Goal: Transaction & Acquisition: Purchase product/service

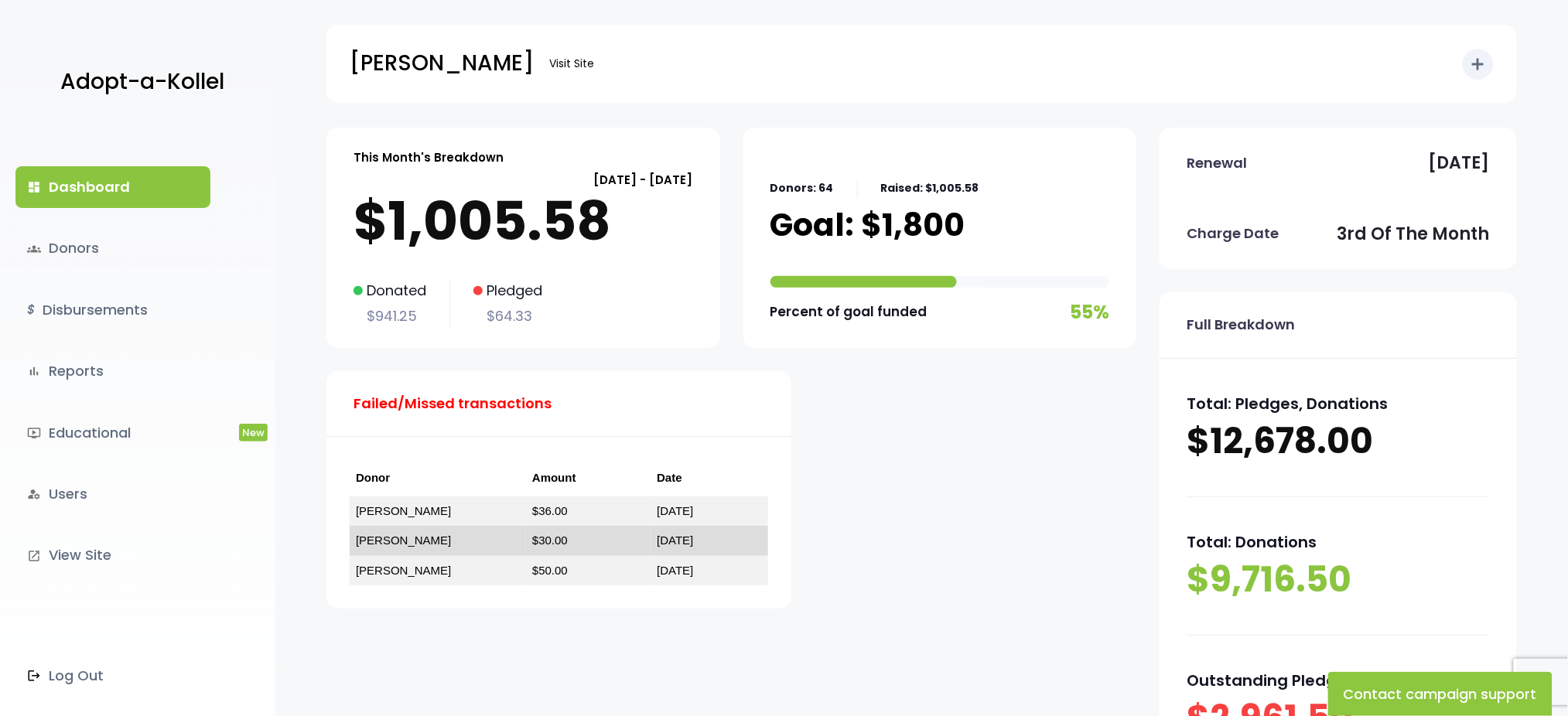
click at [375, 543] on link "[PERSON_NAME]" at bounding box center [404, 540] width 95 height 13
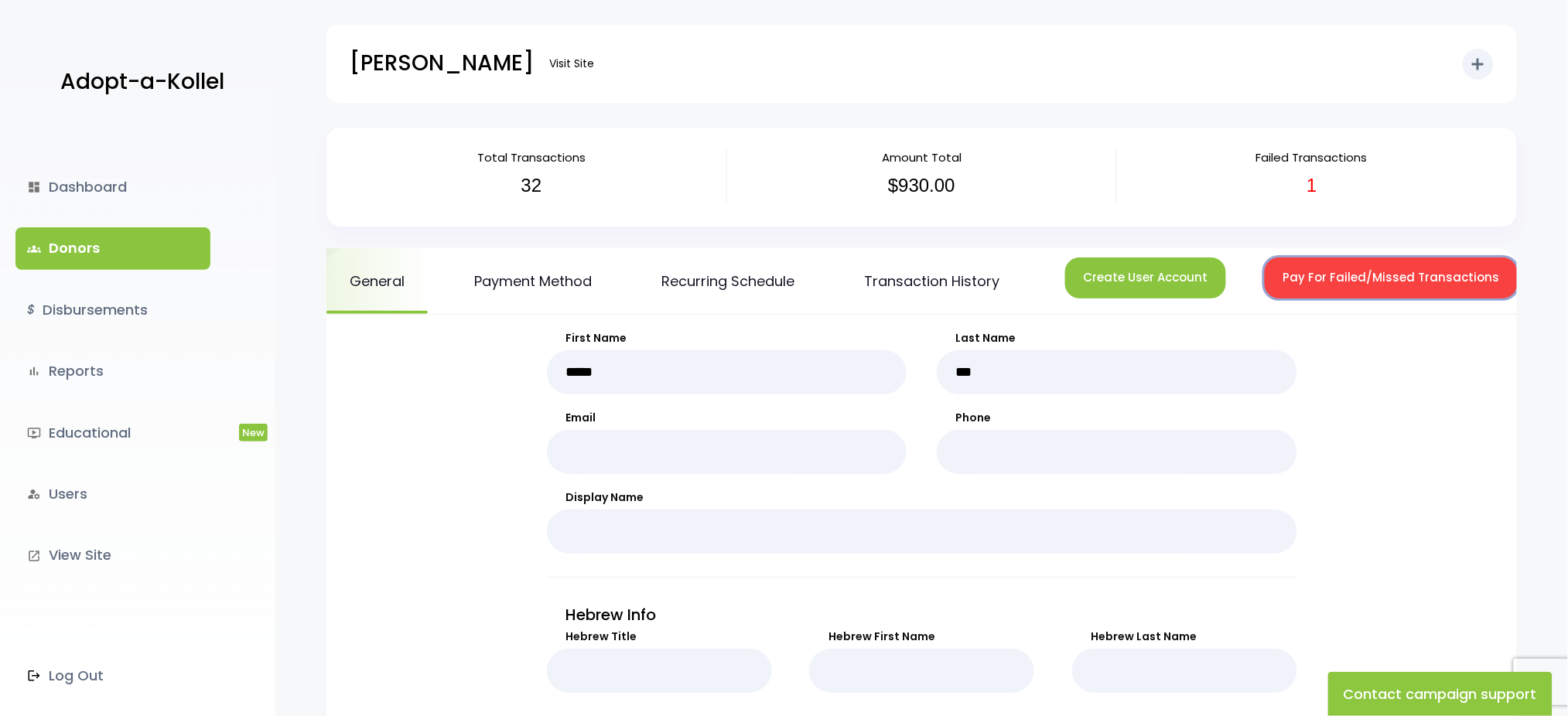
click at [1310, 270] on button "Pay For Failed/Missed Transactions" at bounding box center [1391, 277] width 253 height 41
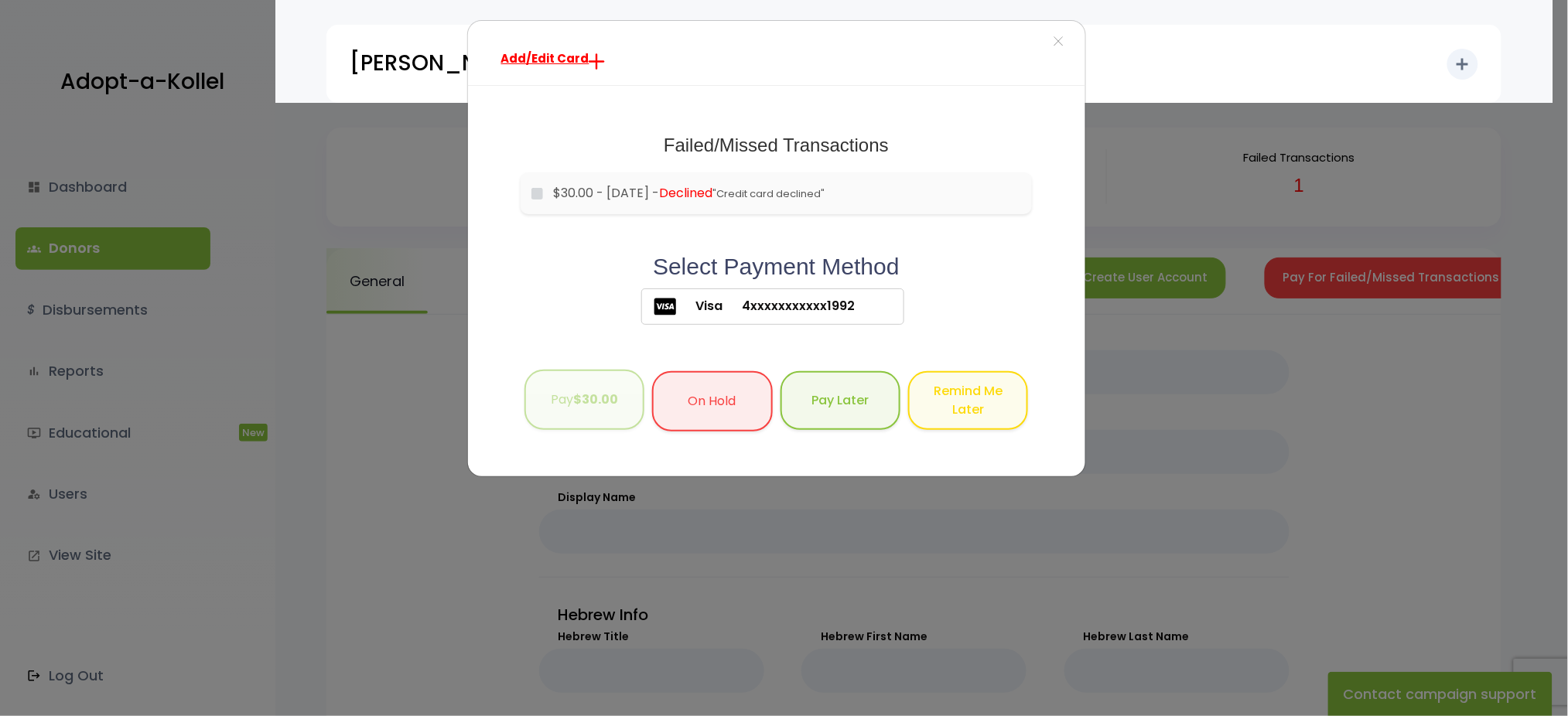
click at [580, 419] on button "Pay $30.00" at bounding box center [584, 400] width 120 height 61
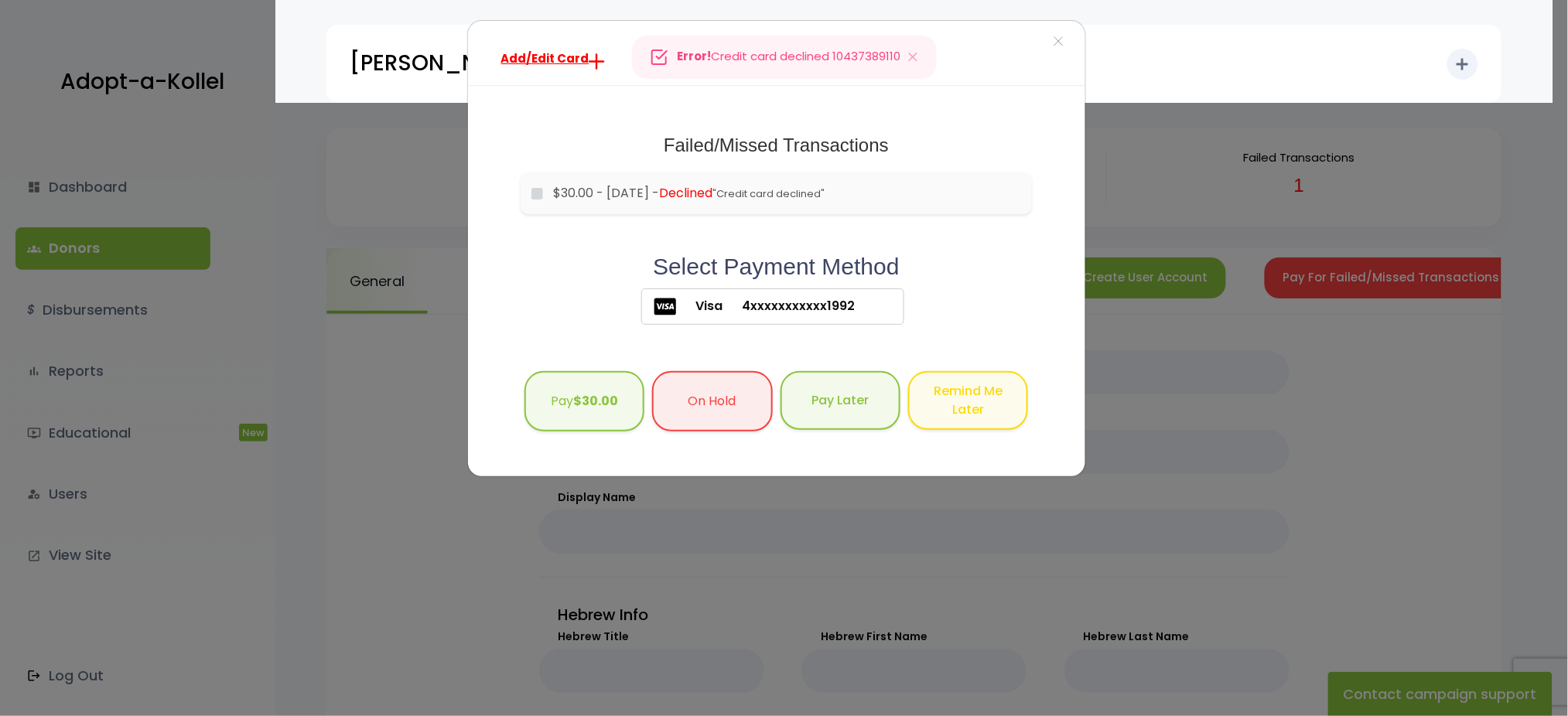
click at [91, 186] on div "Add/Edit Card × Failed/Missed Transactions would you like to pay for these tran…" at bounding box center [784, 358] width 1568 height 716
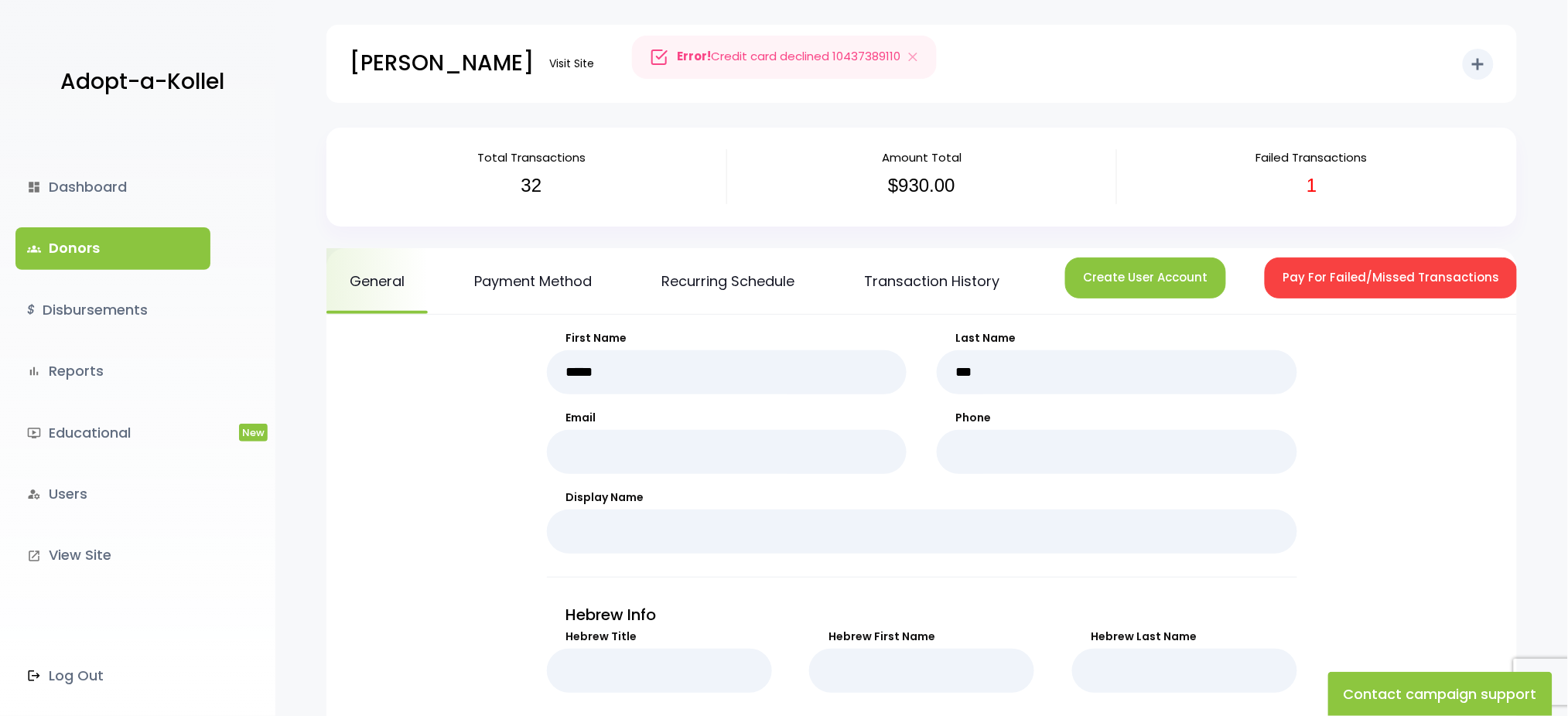
click at [91, 186] on link "dashboard Dashboard" at bounding box center [113, 187] width 195 height 42
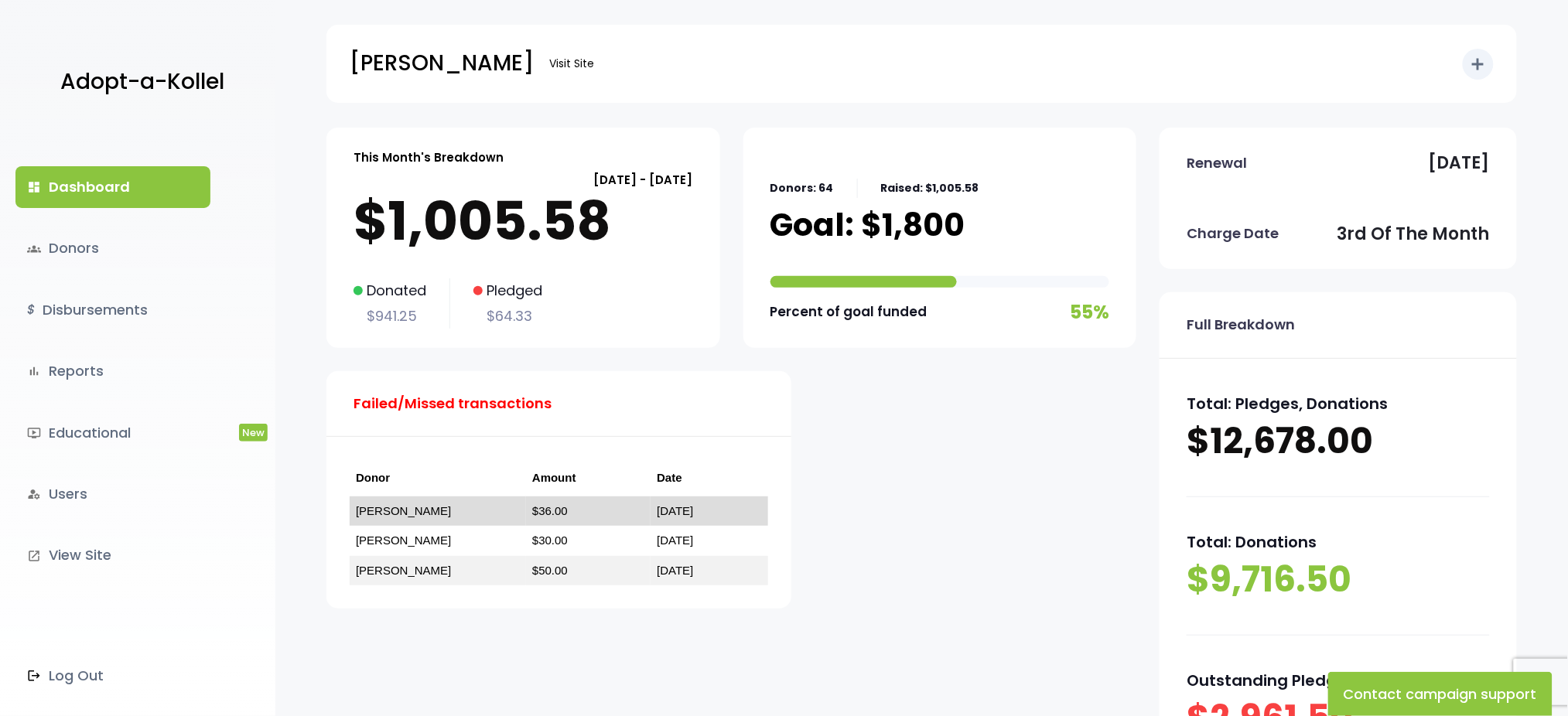
click at [382, 507] on link "[PERSON_NAME]" at bounding box center [404, 510] width 95 height 13
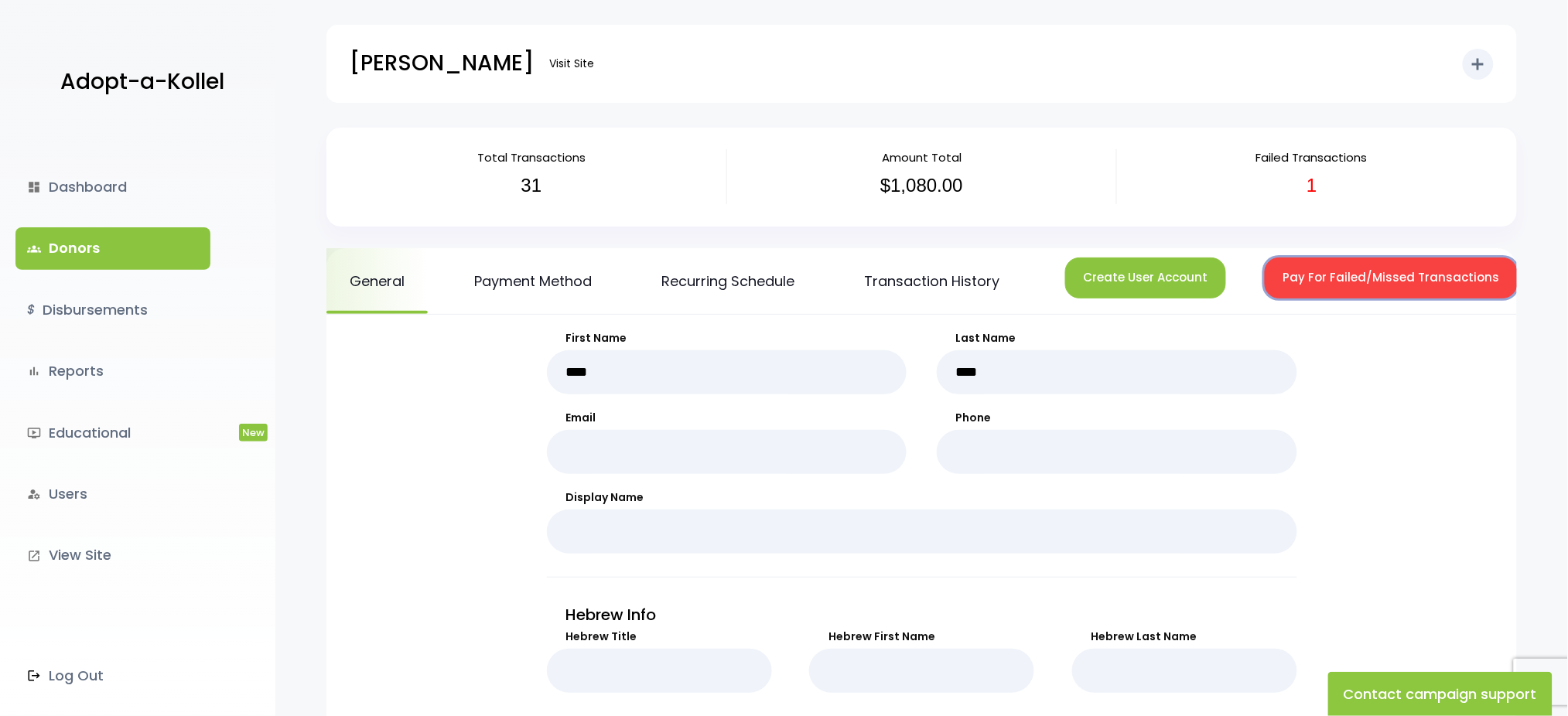
click at [1301, 286] on button "Pay For Failed/Missed Transactions" at bounding box center [1391, 277] width 253 height 41
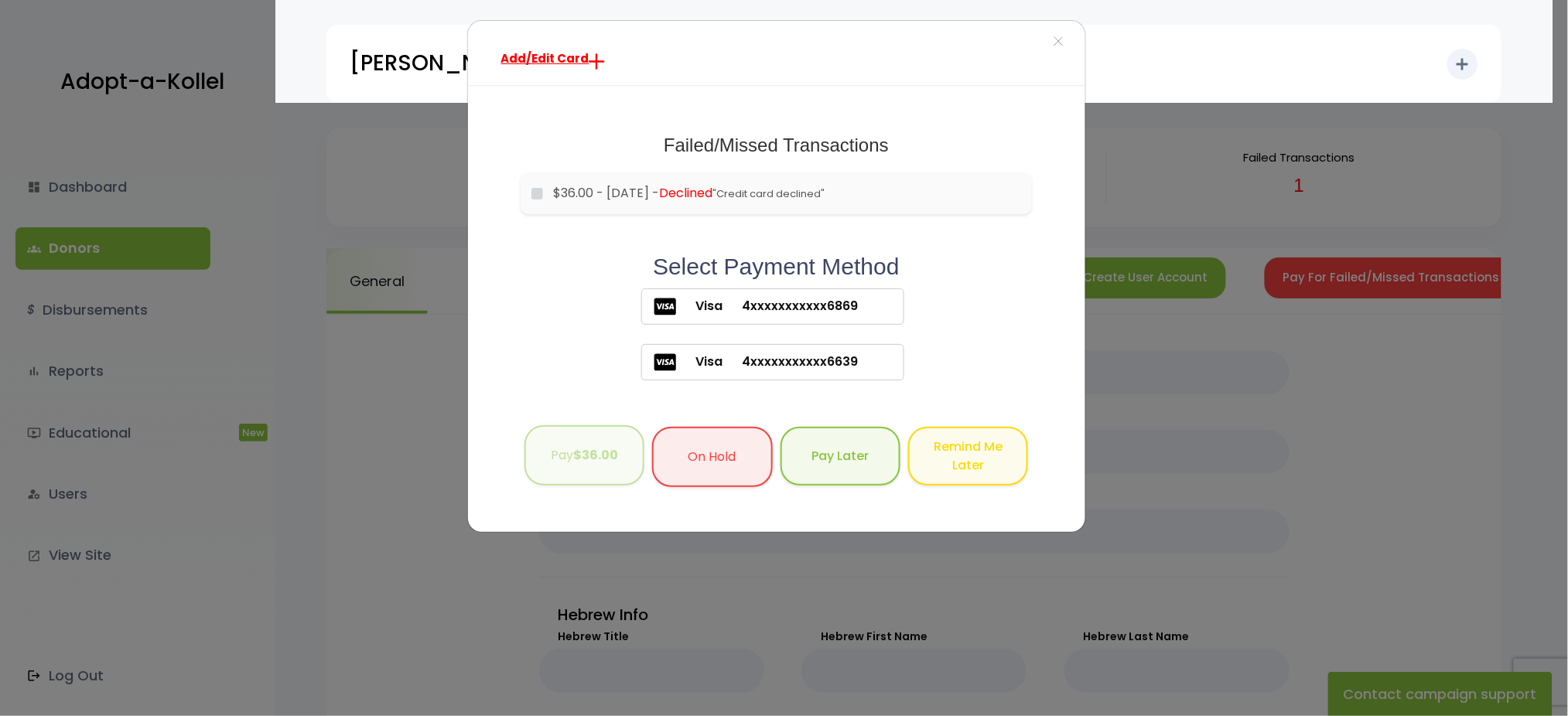
click at [573, 451] on button "Pay $36.00" at bounding box center [584, 455] width 120 height 61
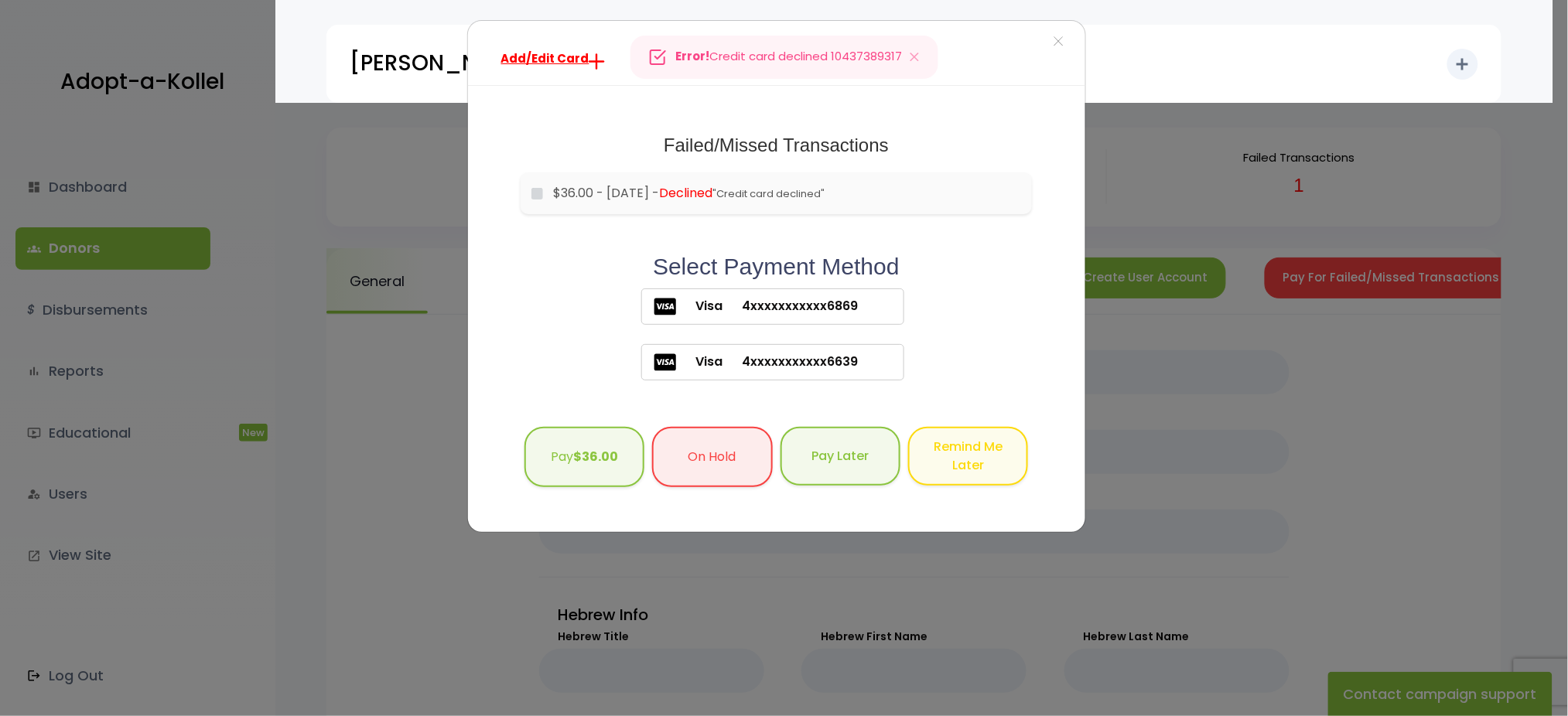
click at [112, 256] on div "Add/Edit Card × Failed/Missed Transactions would you like to pay for these tran…" at bounding box center [784, 358] width 1568 height 716
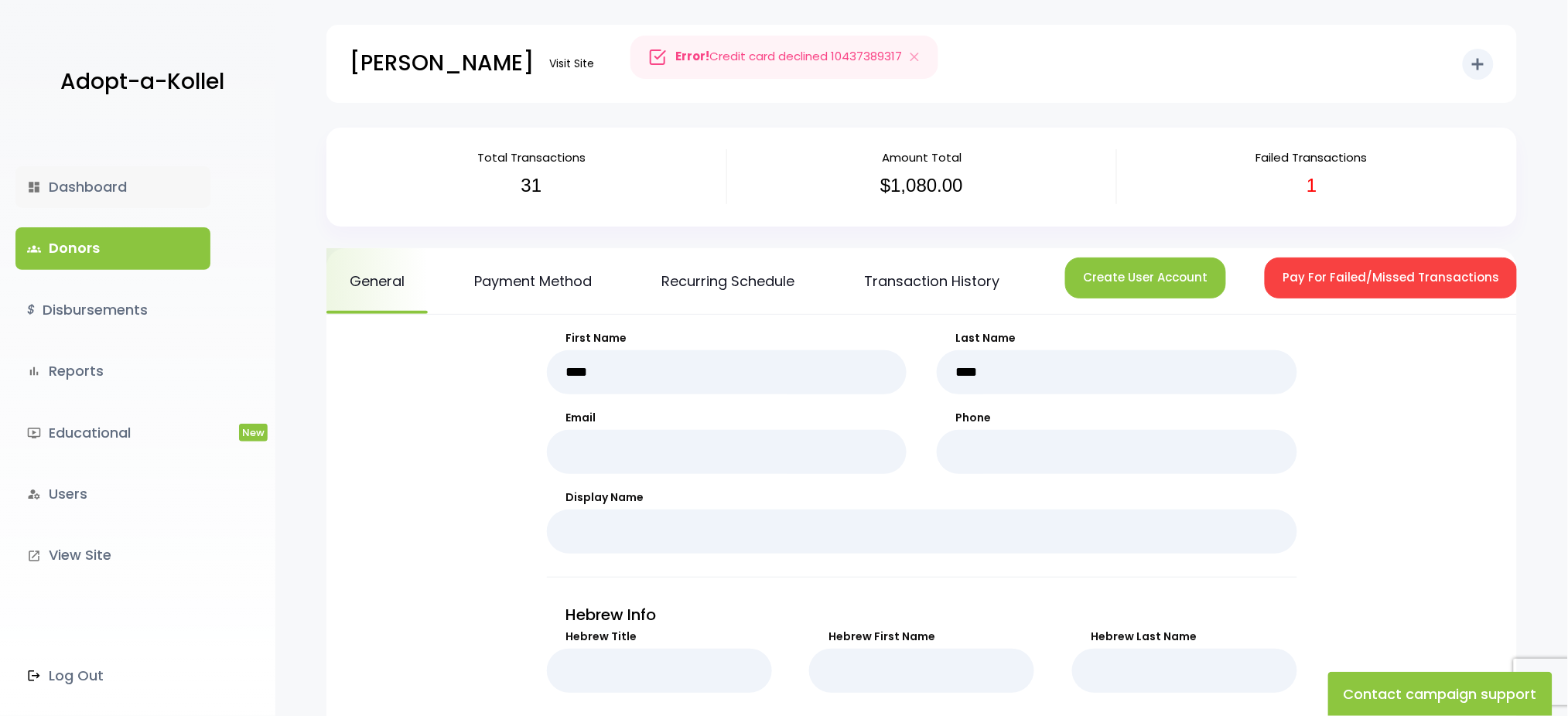
click at [87, 173] on link "dashboard Dashboard" at bounding box center [113, 187] width 195 height 42
